Goal: Navigation & Orientation: Find specific page/section

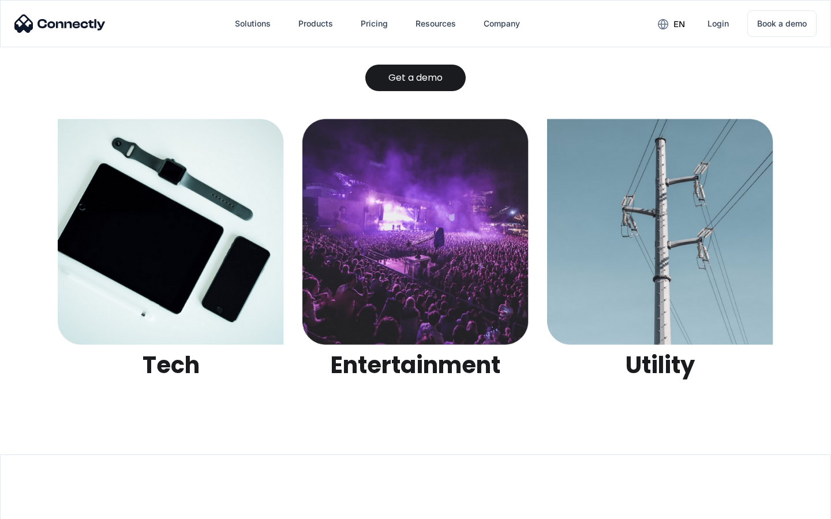
scroll to position [3640, 0]
